Goal: Obtain resource: Obtain resource

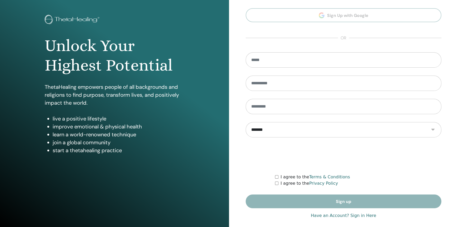
scroll to position [26, 0]
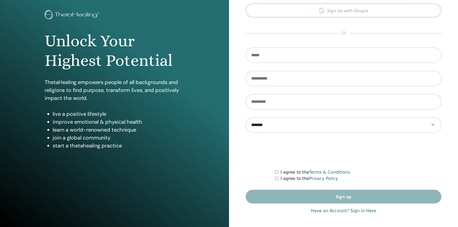
click at [324, 211] on link "Have an Account? Sign in Here" at bounding box center [343, 211] width 65 height 6
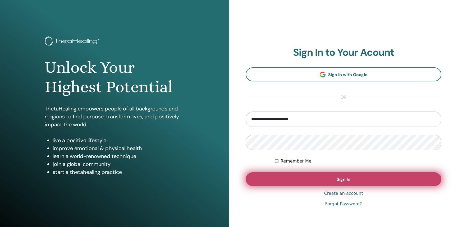
click at [323, 181] on button "Sign In" at bounding box center [344, 179] width 196 height 14
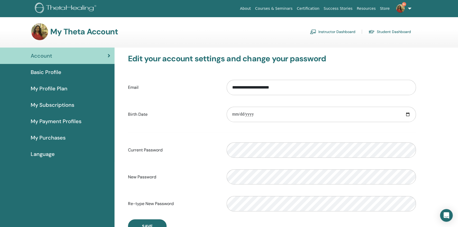
click at [388, 33] on link "Student Dashboard" at bounding box center [389, 32] width 43 height 8
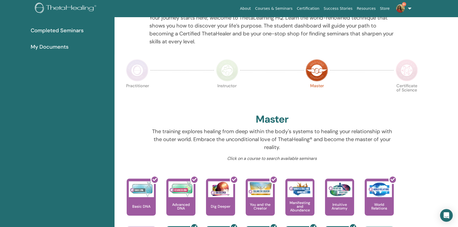
scroll to position [7, 0]
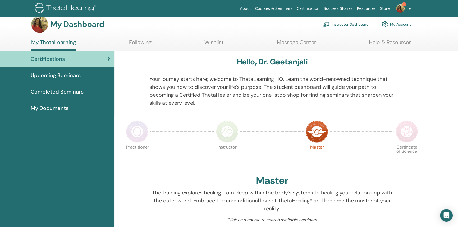
click at [40, 106] on span "My Documents" at bounding box center [50, 108] width 38 height 8
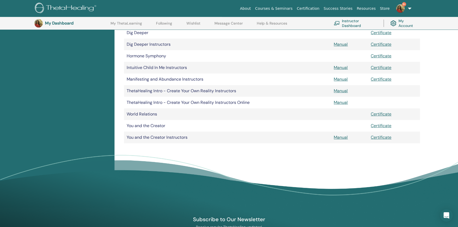
scroll to position [172, 0]
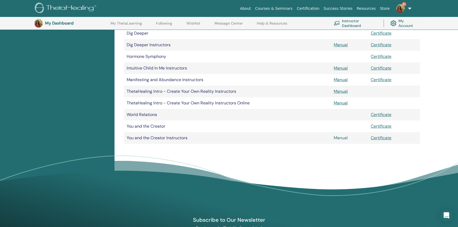
click at [339, 140] on link "Manual" at bounding box center [341, 138] width 14 height 6
